Goal: Task Accomplishment & Management: Use online tool/utility

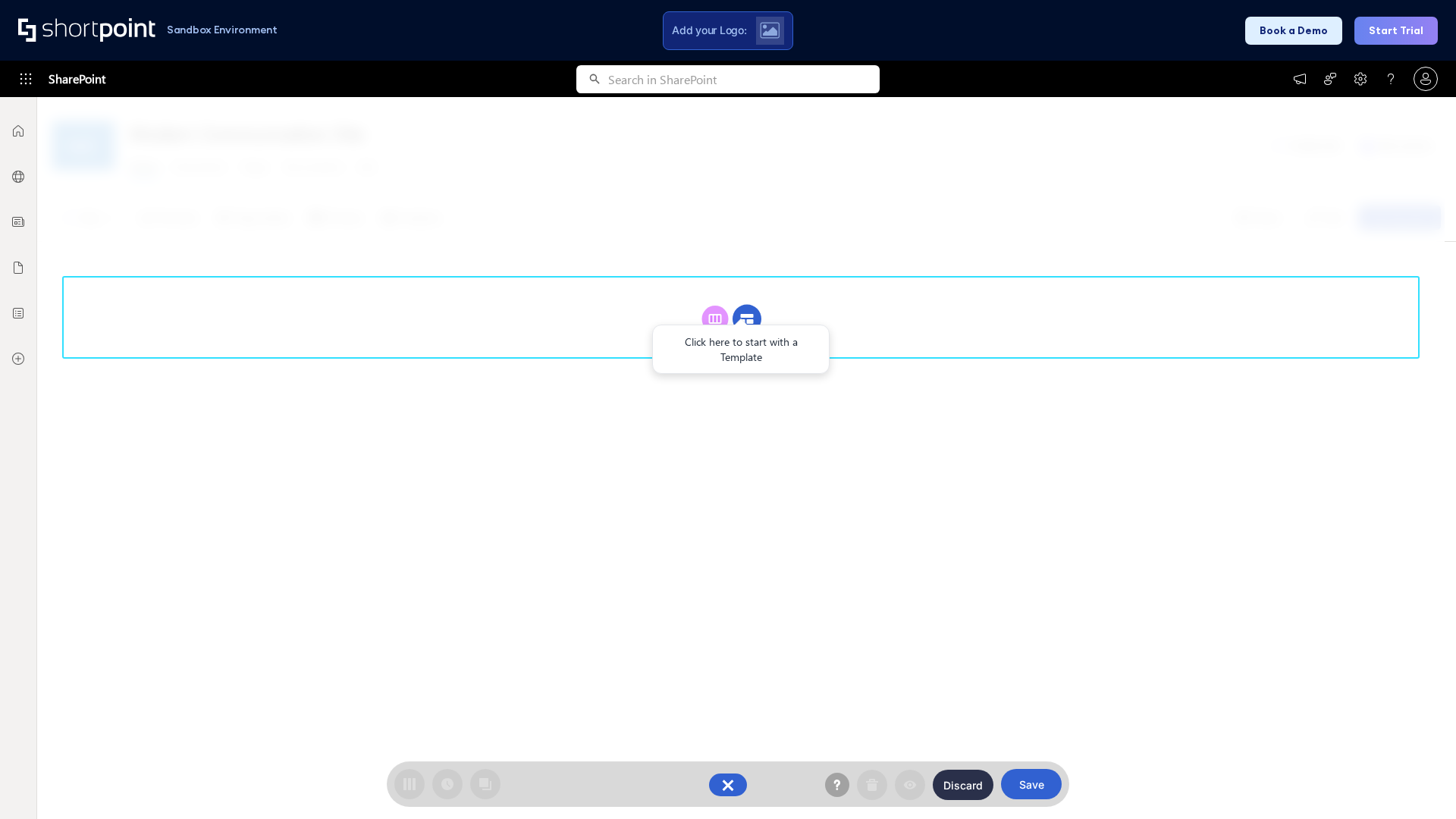
click at [747, 319] on circle at bounding box center [747, 320] width 29 height 29
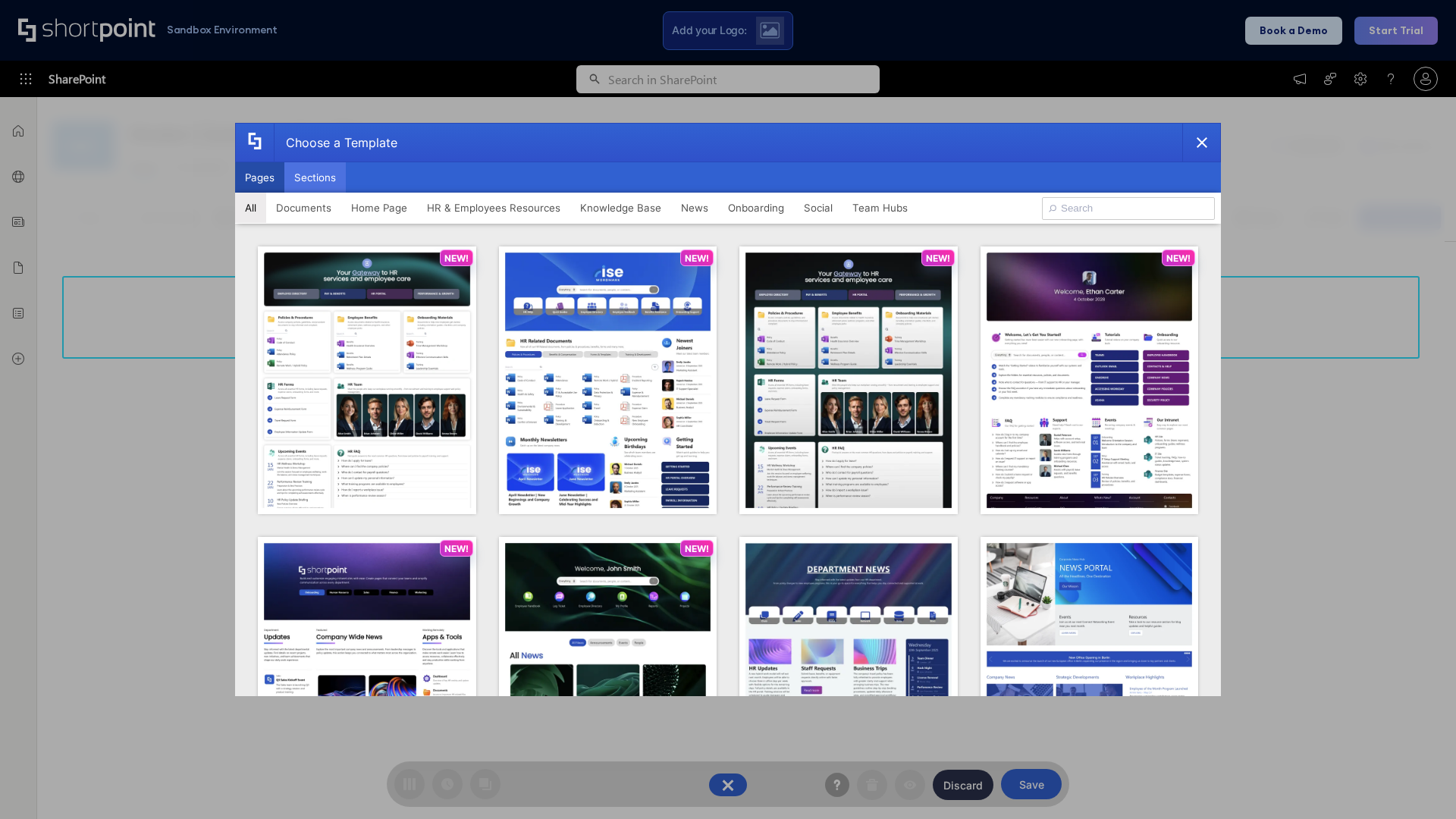
click at [315, 177] on button "Sections" at bounding box center [315, 178] width 61 height 31
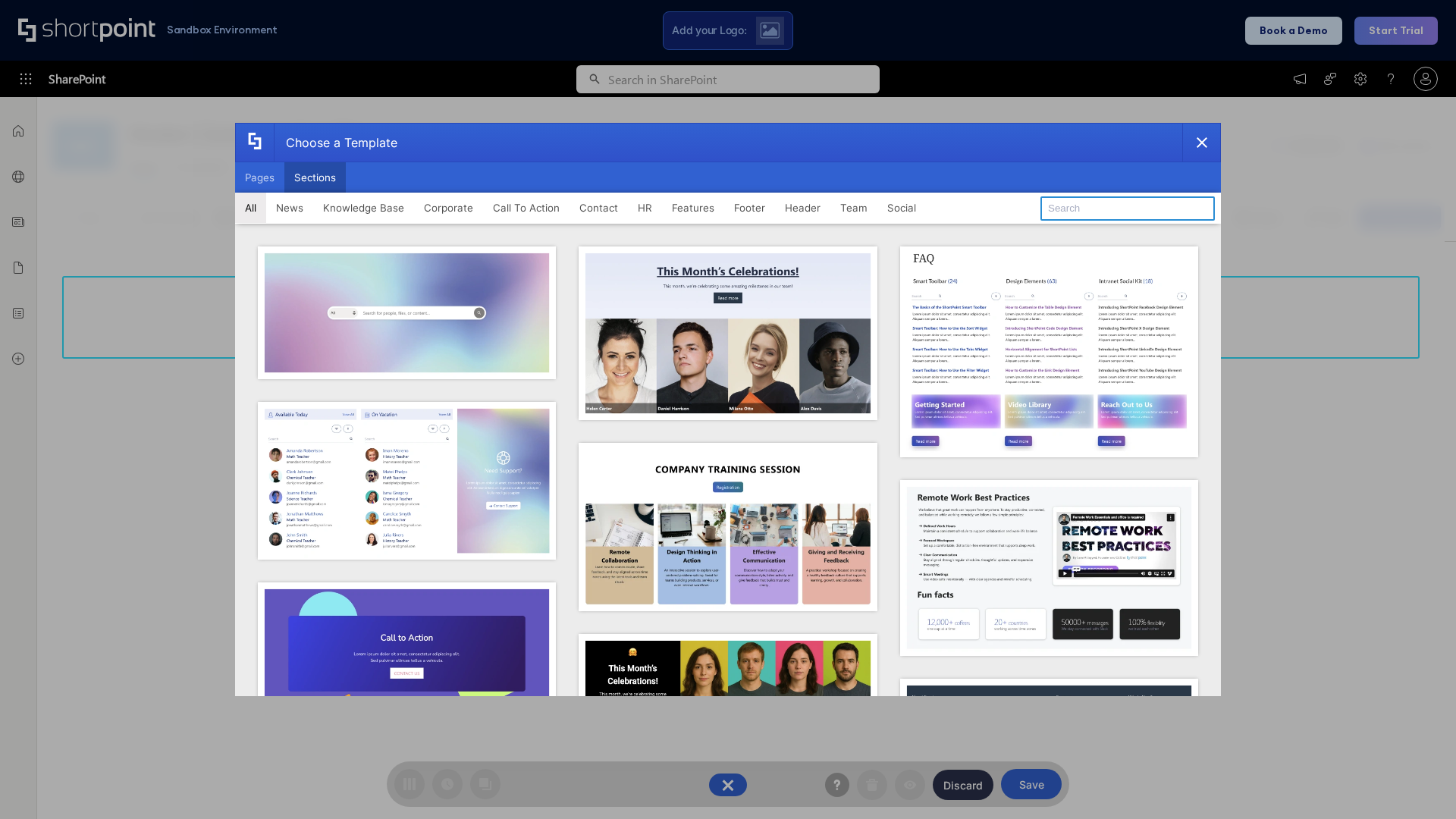
type input "CTA 3"
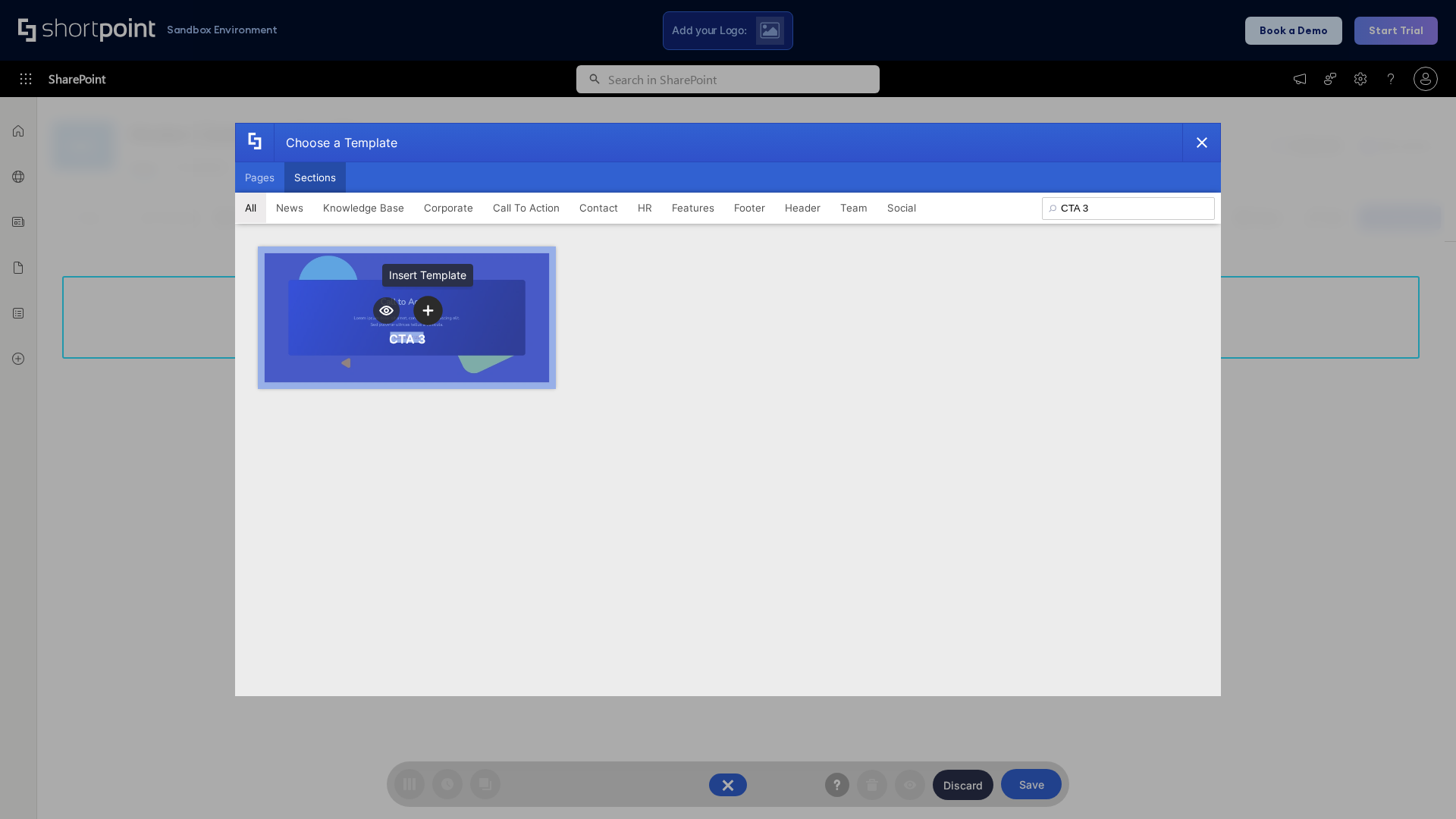
click at [428, 310] on icon "template selector" at bounding box center [427, 310] width 11 height 11
